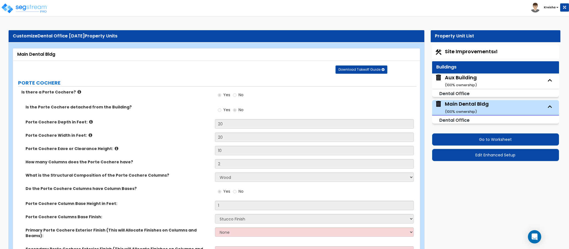
select select "1"
select select "2"
select select "1"
select select "5"
select select "1"
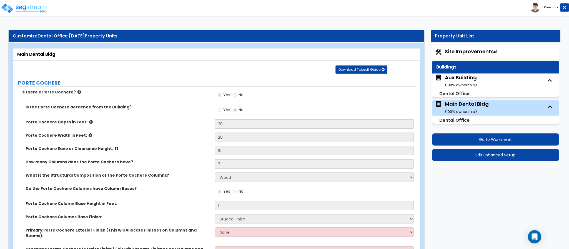
select select "1"
select select "2"
select select "5"
select select "1"
select select "3"
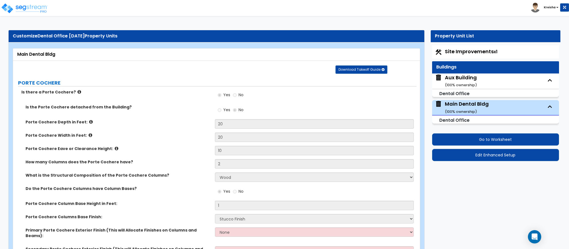
select select "1"
select select "9"
select select "4"
select select "3"
select select "2"
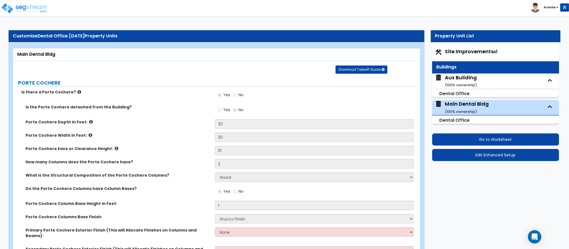
select select "1"
select select "2"
select select "3"
select select "2"
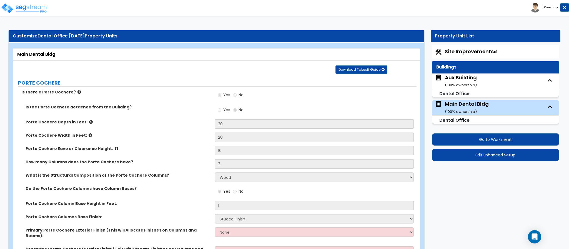
select select "5"
select select "2"
select select "3"
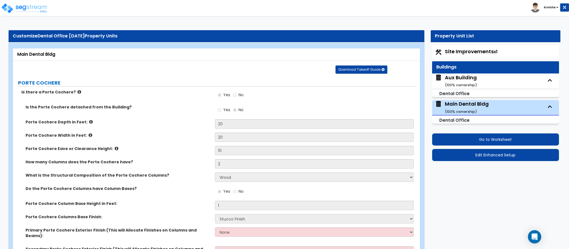
select select "5"
select select "1"
select select "2"
select select "3"
select select "2"
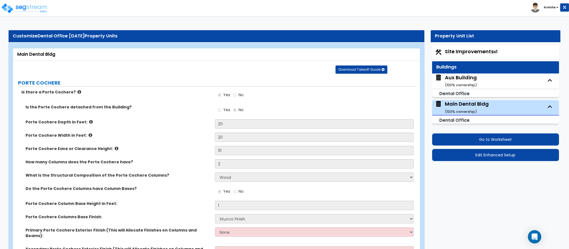
select select "4"
select select "1"
select select "2"
select select "6"
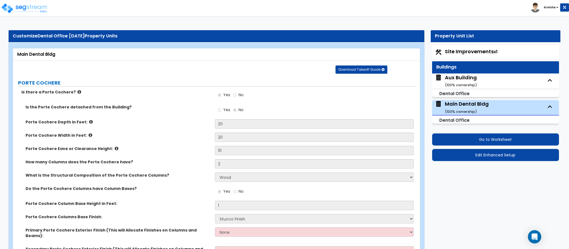
select select "3"
select select "2"
select select "1"
select select "2"
select select "1"
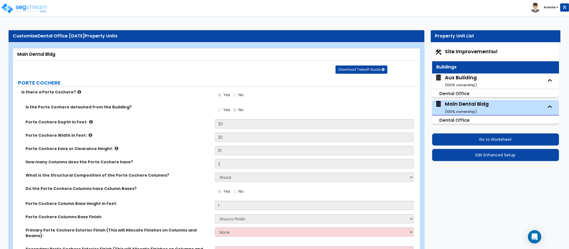
select select "1"
select select "2"
select select "5"
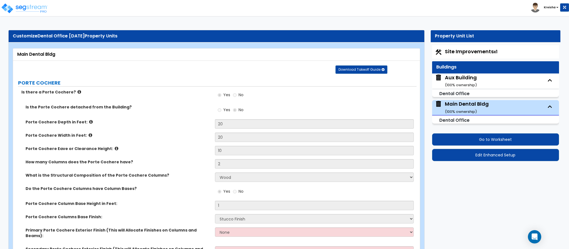
select select "7"
select select "2"
select select "4"
select select "1"
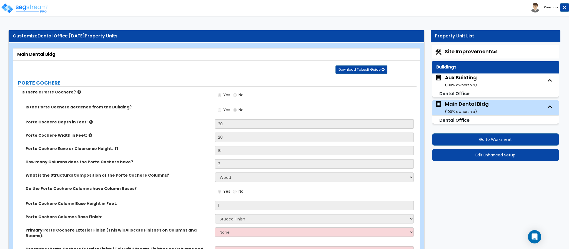
select select "1"
select select "2"
select select "1"
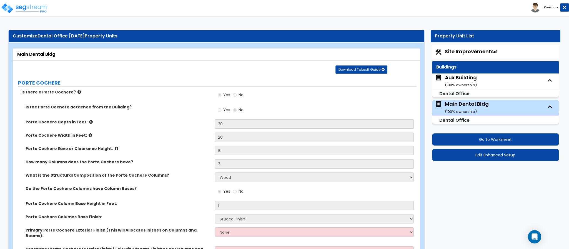
select select "2"
select select "3"
select select "2"
select select "1"
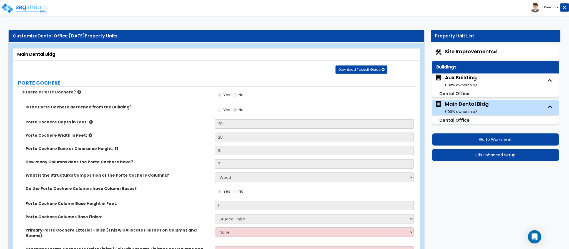
select select "2"
select select "1"
select select "6"
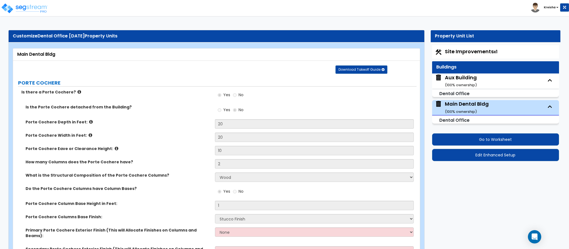
scroll to position [2, 0]
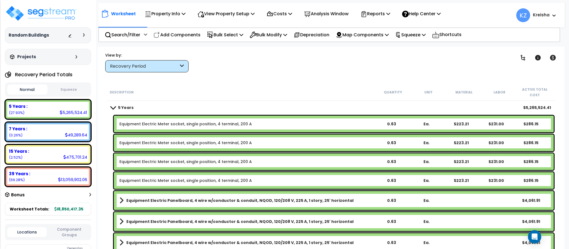
scroll to position [88, 0]
